Goal: Information Seeking & Learning: Learn about a topic

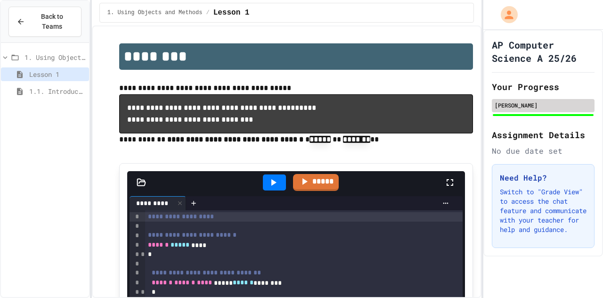
click at [571, 111] on div "[PERSON_NAME]" at bounding box center [543, 105] width 103 height 13
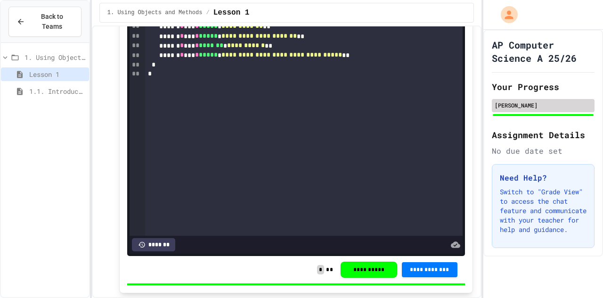
scroll to position [319, 0]
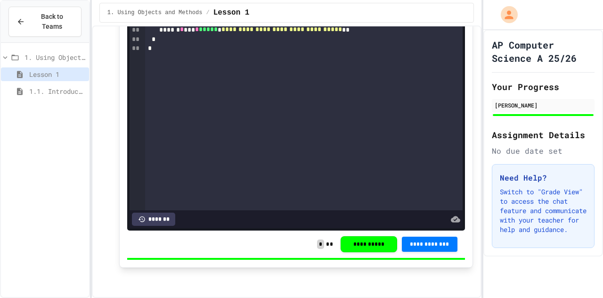
click at [74, 84] on div "1.1. Introduction to Algorithms, Programming, and Compilers" at bounding box center [45, 91] width 88 height 14
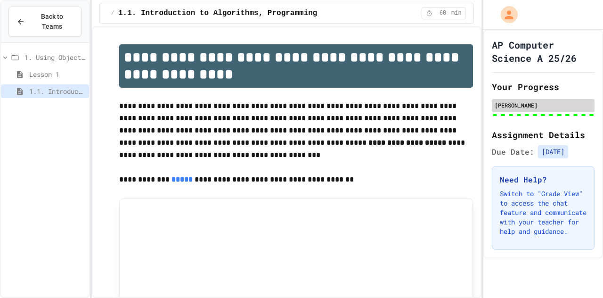
click at [546, 109] on div "[PERSON_NAME]" at bounding box center [543, 105] width 103 height 13
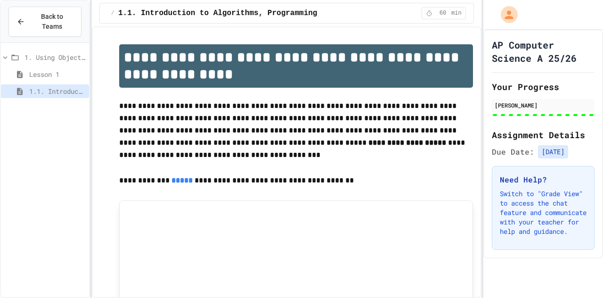
click at [553, 119] on div "AP Computer Science A 25/26 Your Progress [PERSON_NAME] Assignment Details Due …" at bounding box center [543, 144] width 120 height 228
